Goal: Information Seeking & Learning: Learn about a topic

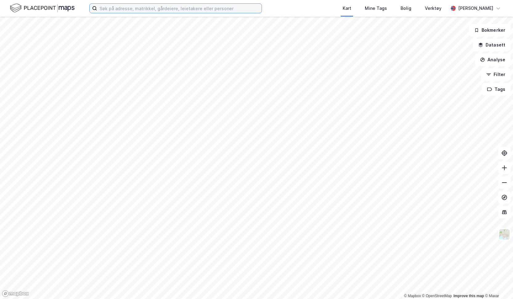
click at [245, 12] on input at bounding box center [179, 8] width 164 height 9
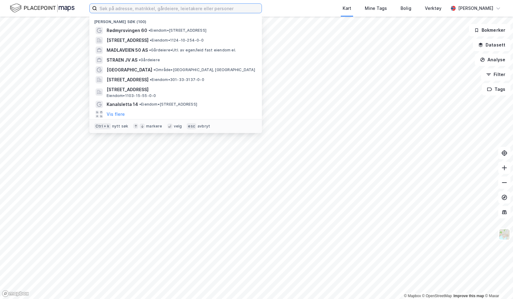
paste input "[STREET_ADDRESS]"
type input "[STREET_ADDRESS]"
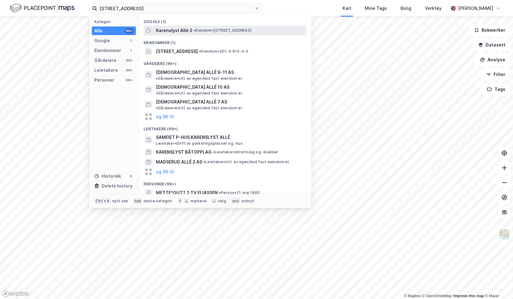
click at [157, 31] on span "Karenslyst Allé 2" at bounding box center [174, 30] width 36 height 7
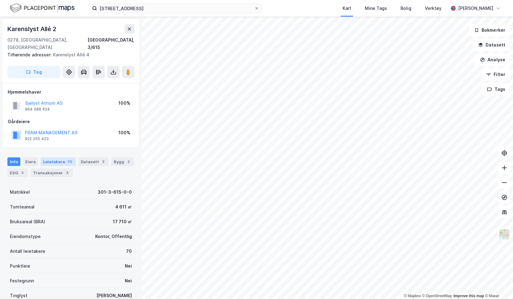
click at [56, 157] on div "Leietakere 70" at bounding box center [58, 161] width 35 height 9
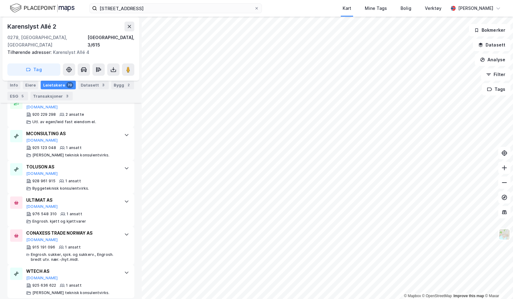
scroll to position [2452, 0]
